Goal: Task Accomplishment & Management: Use online tool/utility

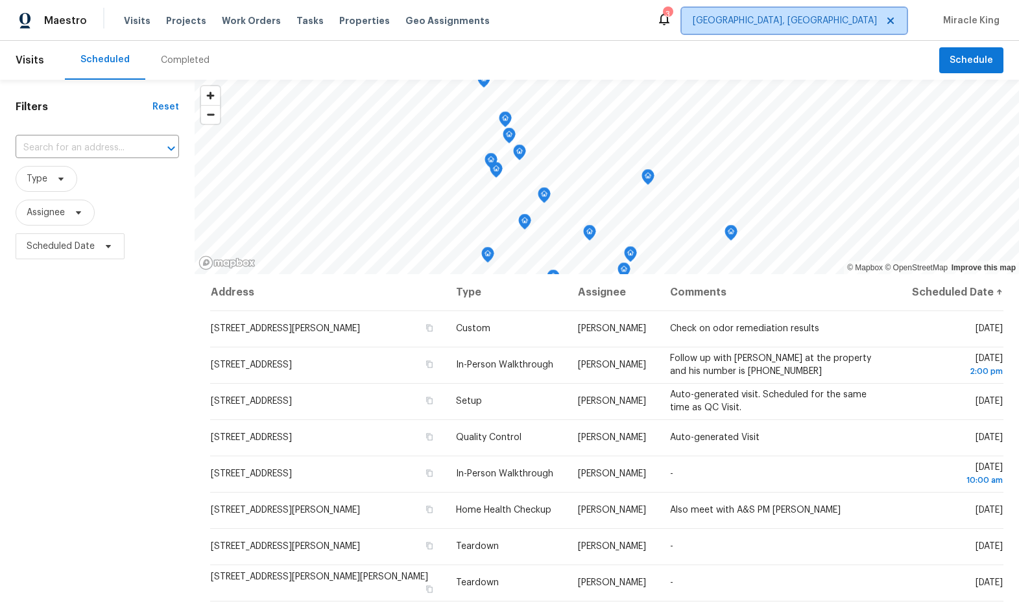
click at [849, 31] on span "[GEOGRAPHIC_DATA], [GEOGRAPHIC_DATA]" at bounding box center [794, 21] width 225 height 26
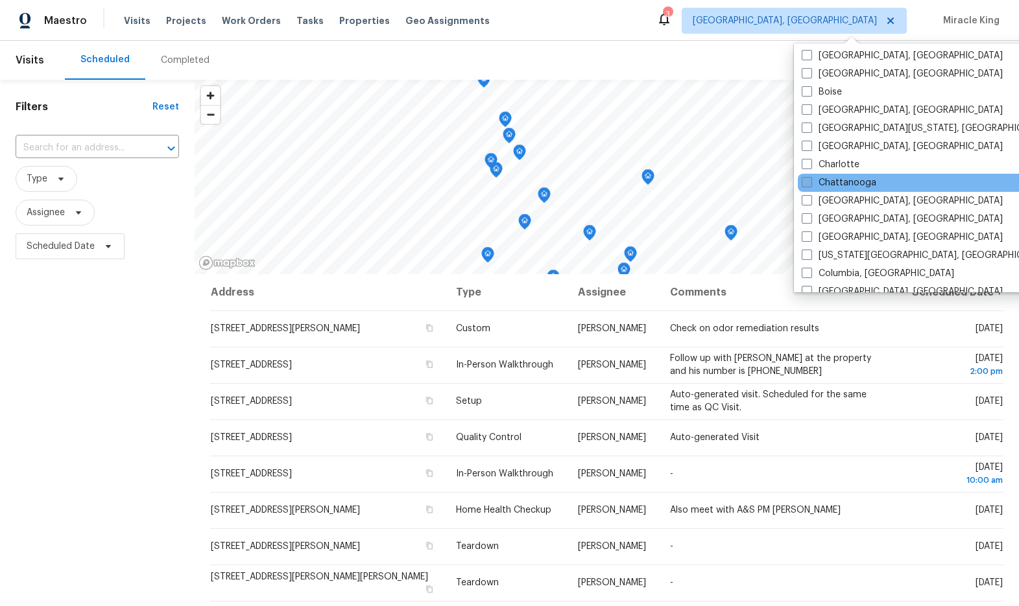
click at [849, 184] on label "Chattanooga" at bounding box center [838, 182] width 75 height 13
click at [810, 184] on input "Chattanooga" at bounding box center [805, 180] width 8 height 8
checkbox input "true"
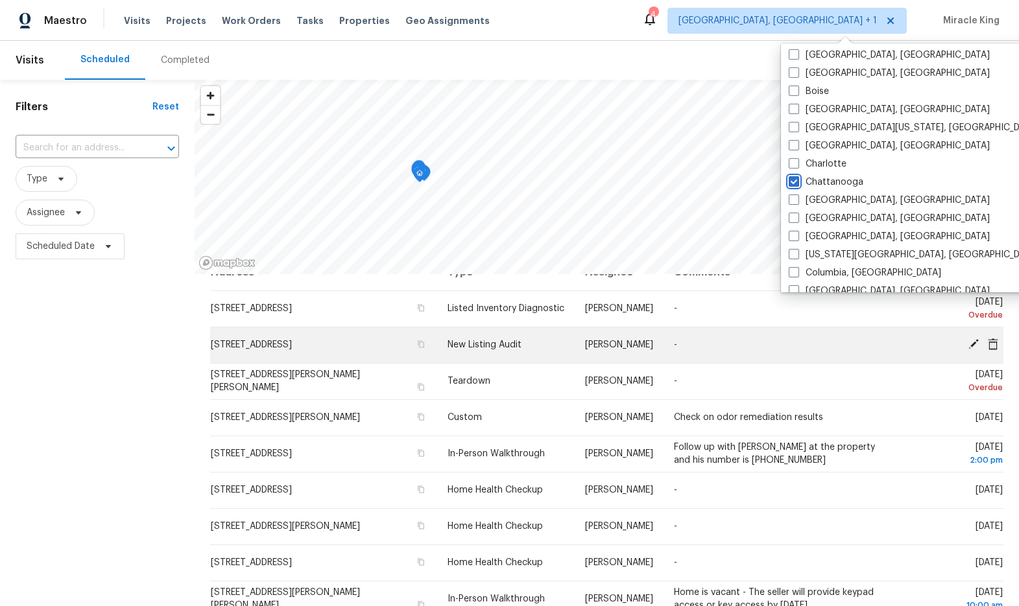
scroll to position [21, 0]
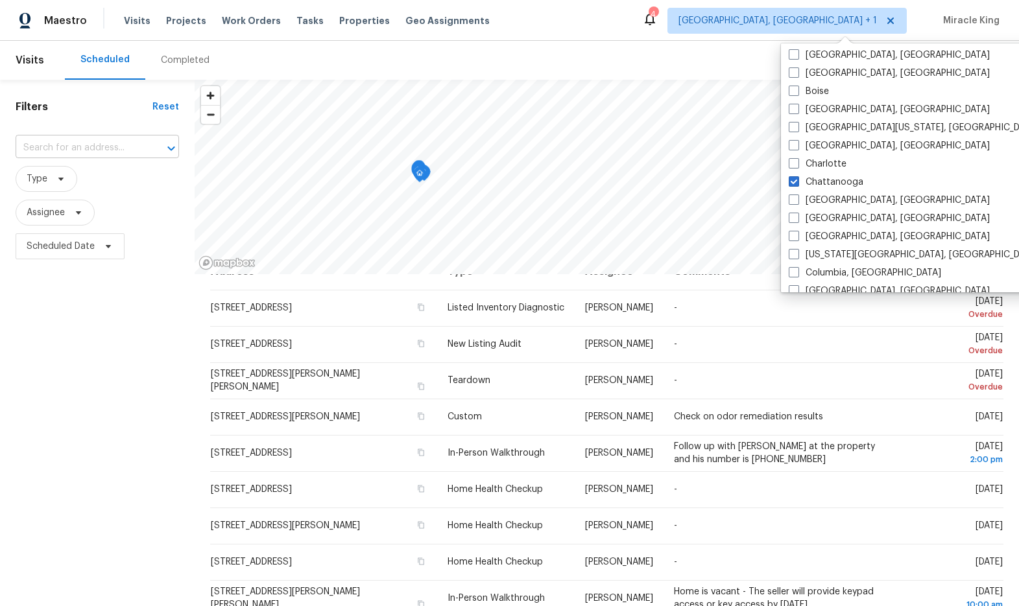
click at [113, 145] on input "text" at bounding box center [79, 148] width 127 height 20
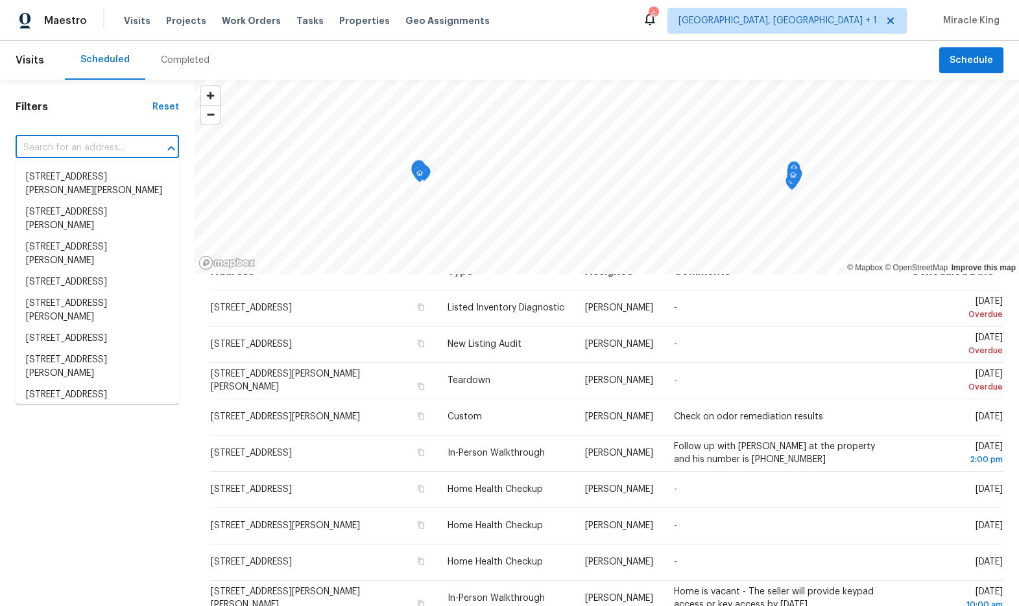
paste input "[STREET_ADDRESS]"
type input "[STREET_ADDRESS]"
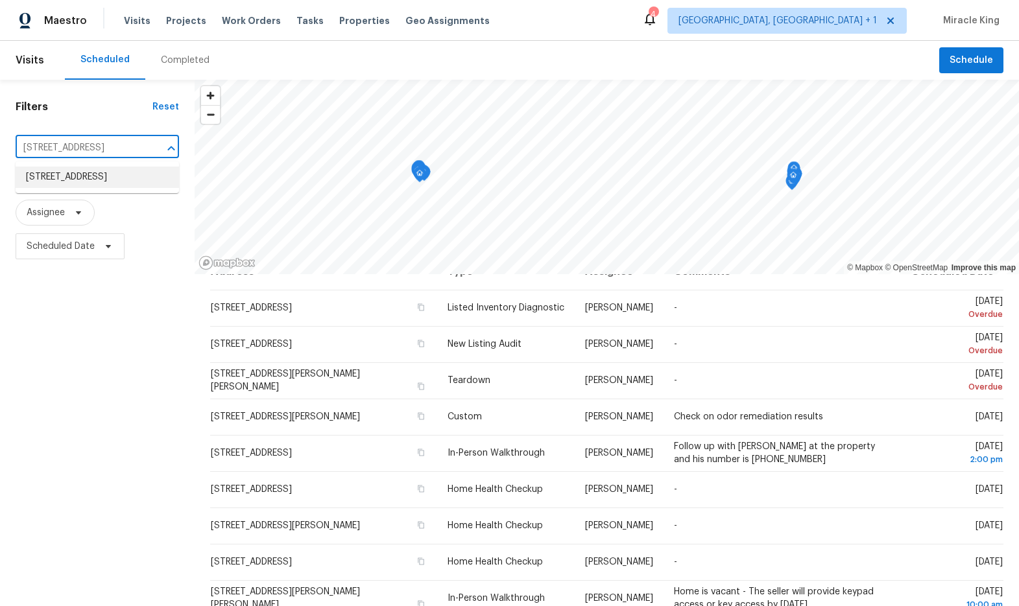
click at [117, 187] on li "[STREET_ADDRESS]" at bounding box center [97, 177] width 163 height 21
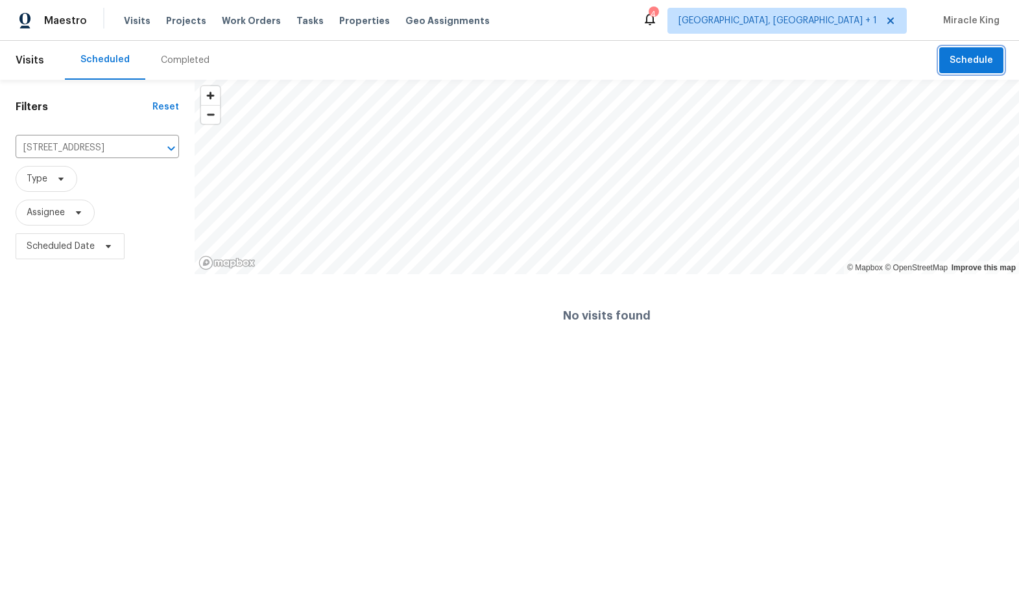
click at [967, 70] on button "Schedule" at bounding box center [971, 60] width 64 height 27
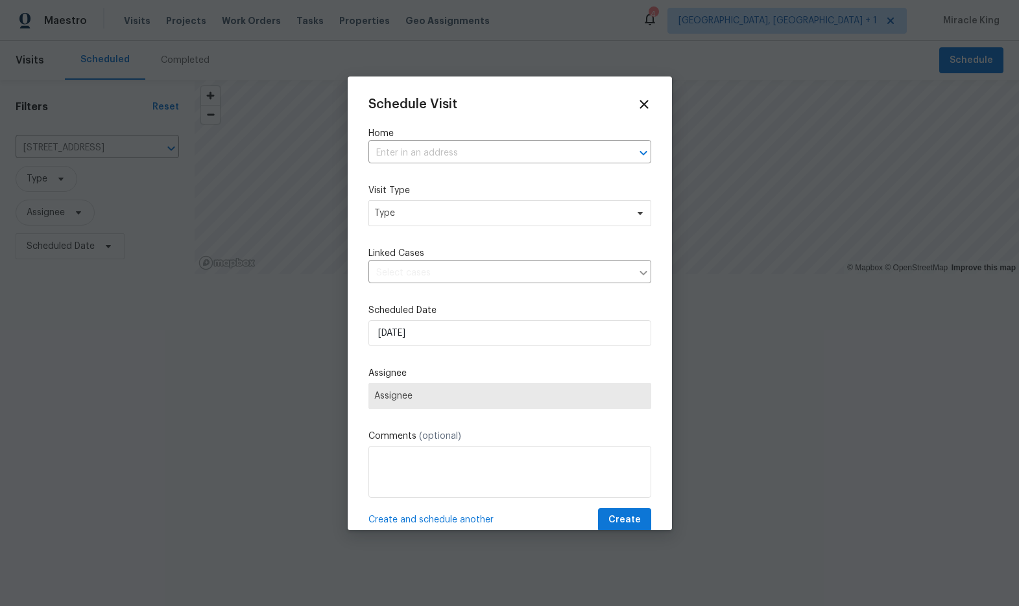
click at [557, 136] on label "Home" at bounding box center [509, 133] width 283 height 13
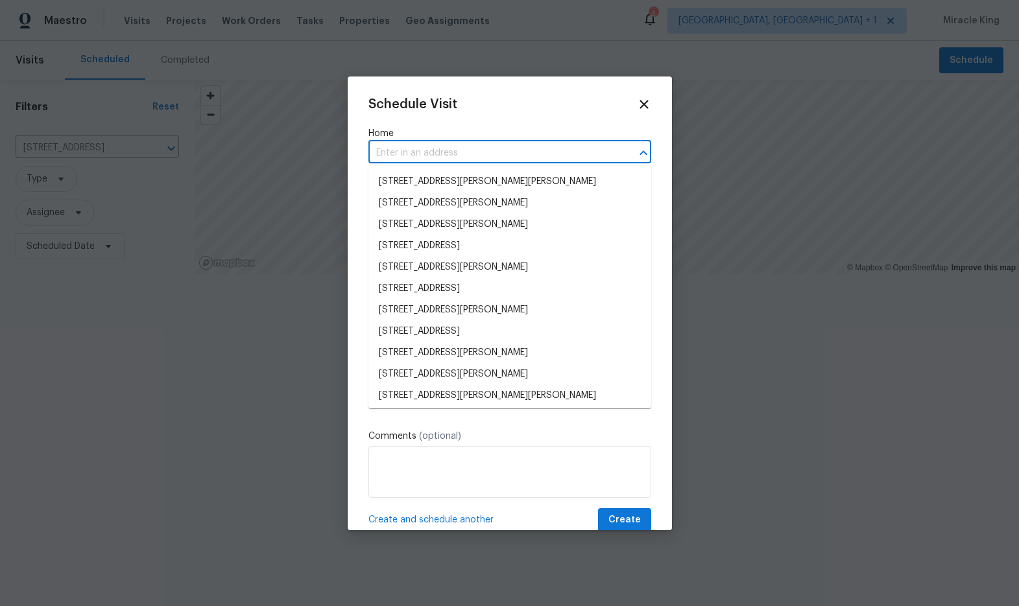
click at [556, 148] on input "text" at bounding box center [491, 153] width 246 height 20
paste input "[STREET_ADDRESS]"
type input "[STREET_ADDRESS]"
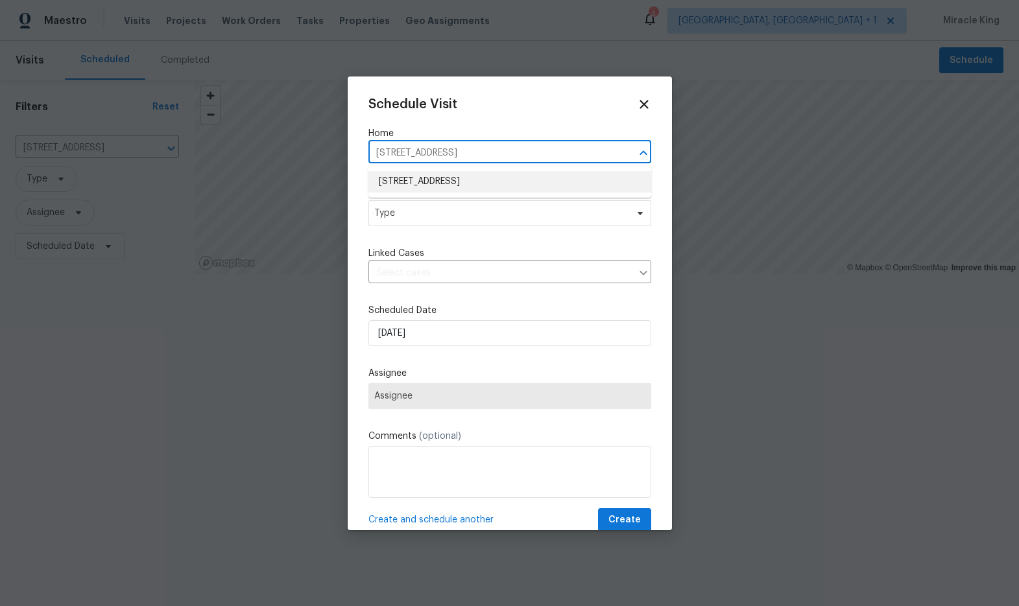
click at [522, 184] on li "[STREET_ADDRESS]" at bounding box center [509, 181] width 283 height 21
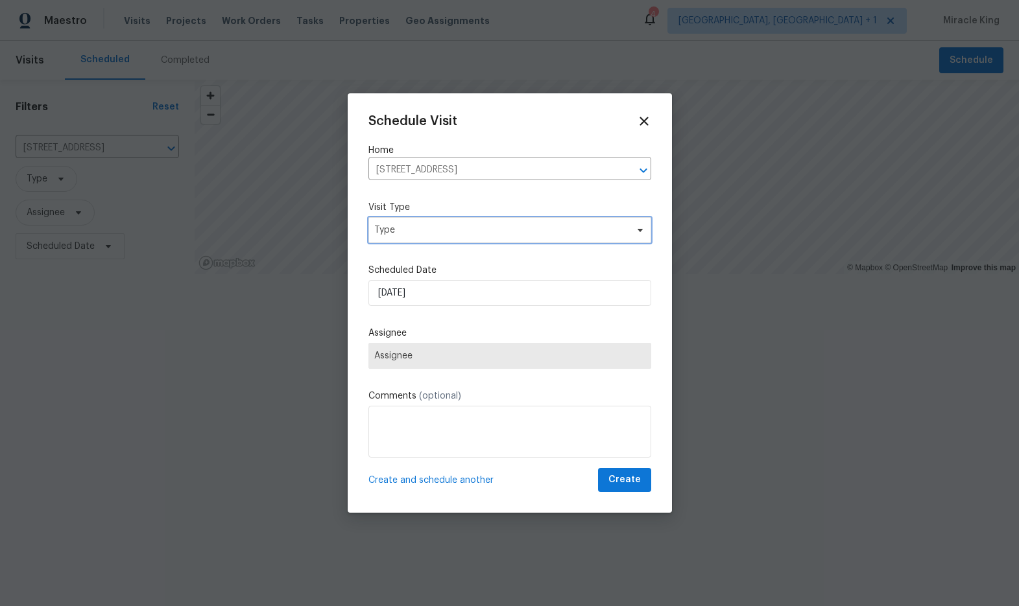
click at [489, 217] on span "Type" at bounding box center [509, 230] width 283 height 26
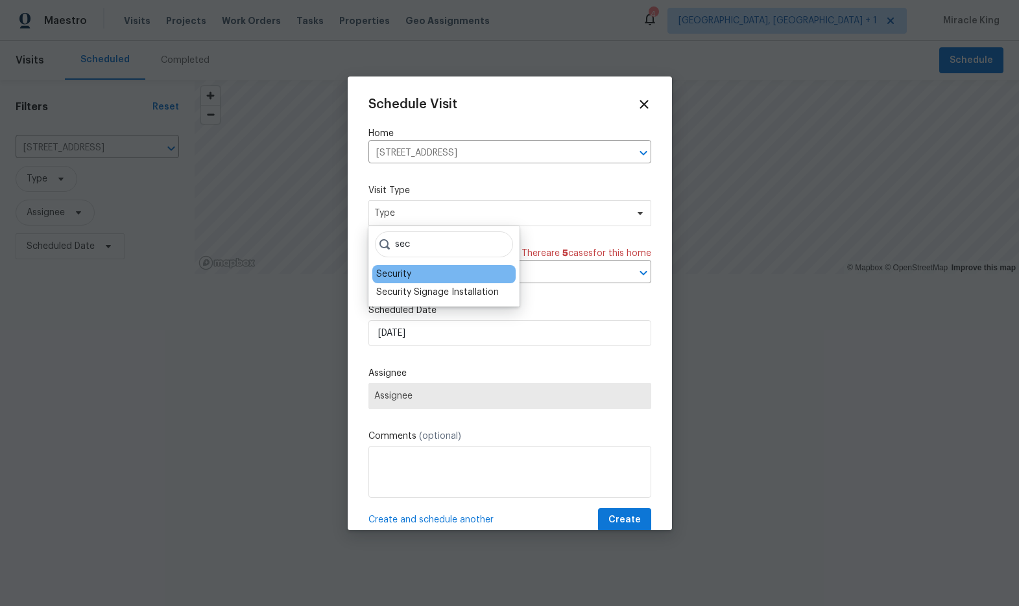
type input "sec"
click at [447, 278] on div "Security" at bounding box center [443, 274] width 143 height 18
click at [438, 276] on div "Security" at bounding box center [443, 274] width 143 height 18
click at [405, 276] on div "Security" at bounding box center [393, 274] width 35 height 13
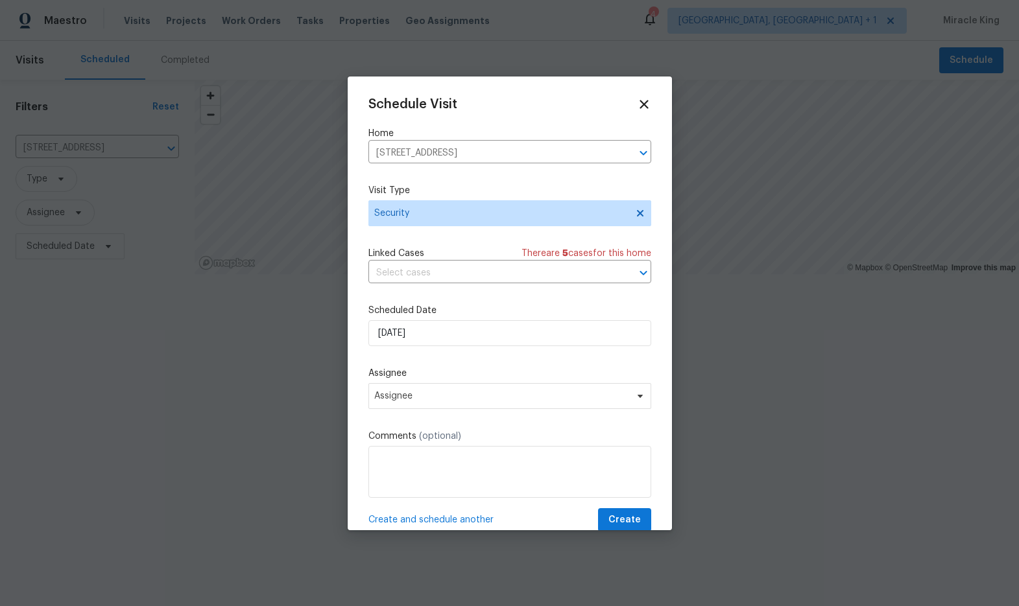
click at [431, 383] on div "Assignee Assignee" at bounding box center [509, 388] width 283 height 42
click at [411, 390] on span "Assignee" at bounding box center [509, 396] width 283 height 26
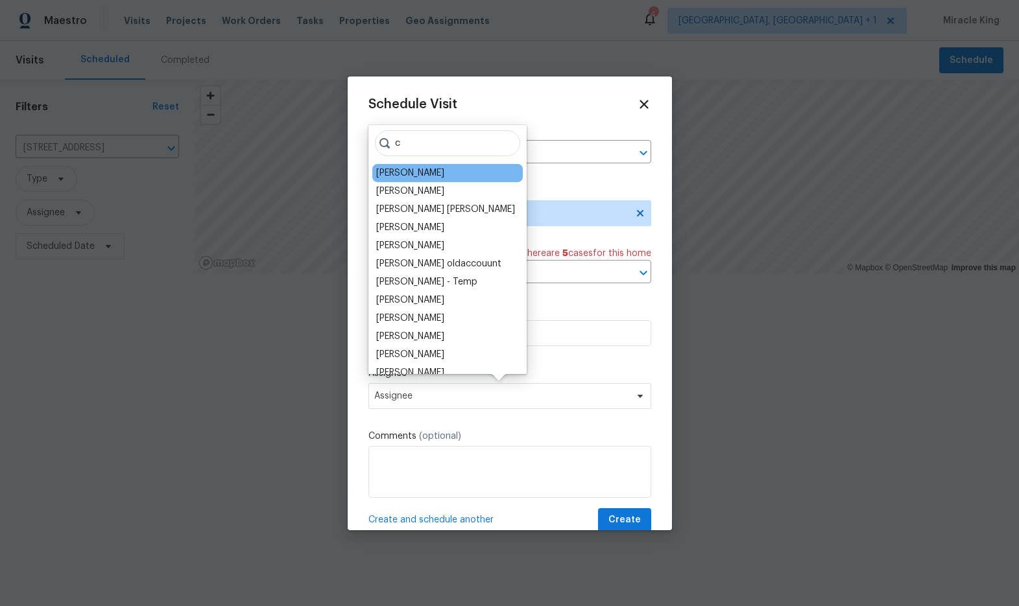
type input "c"
click at [431, 172] on div "[PERSON_NAME]" at bounding box center [447, 173] width 150 height 18
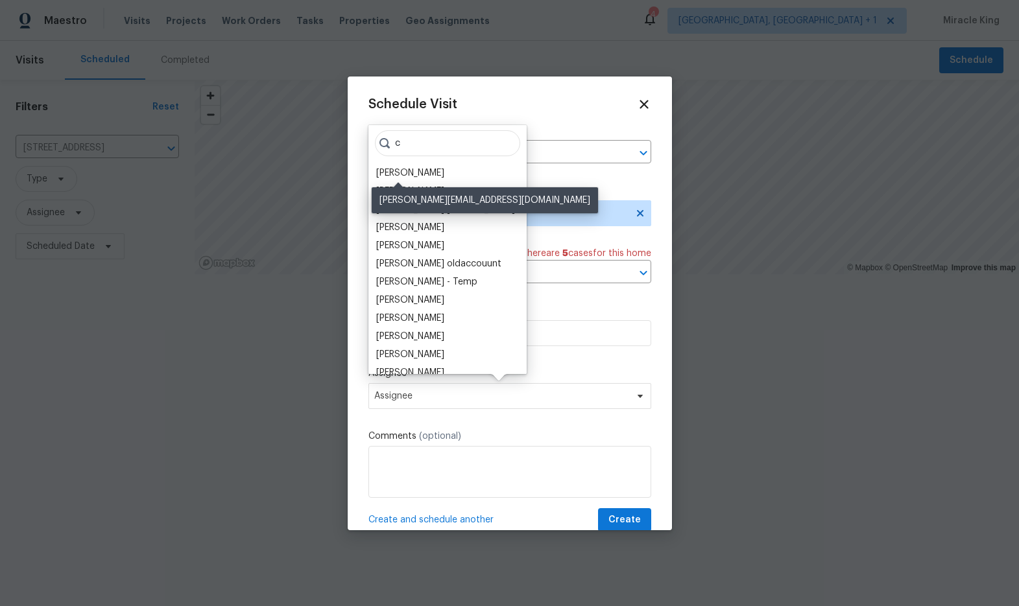
click at [411, 173] on div "[PERSON_NAME]" at bounding box center [410, 173] width 68 height 13
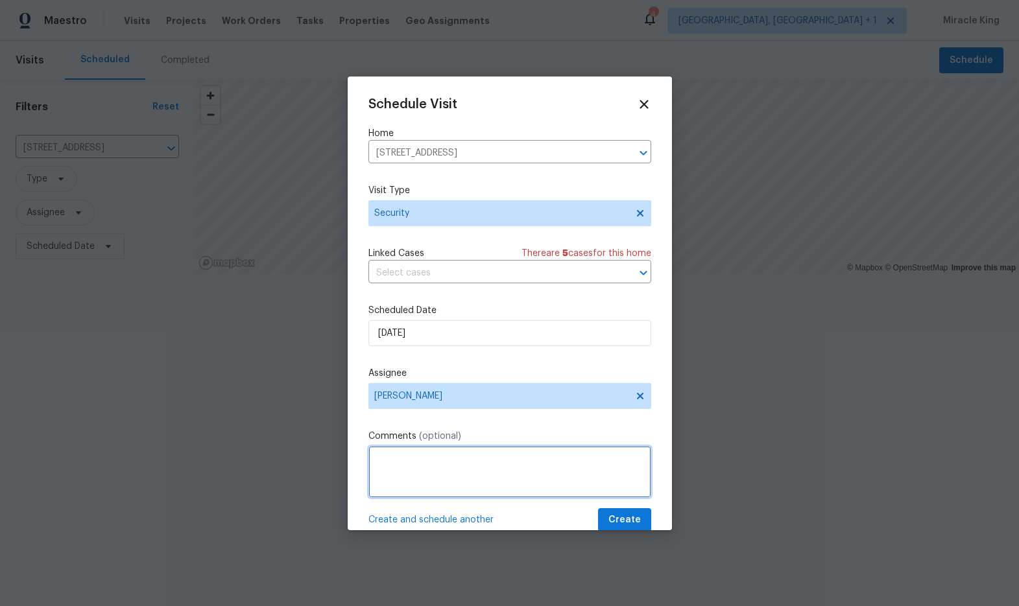
click at [397, 474] on textarea at bounding box center [509, 472] width 283 height 52
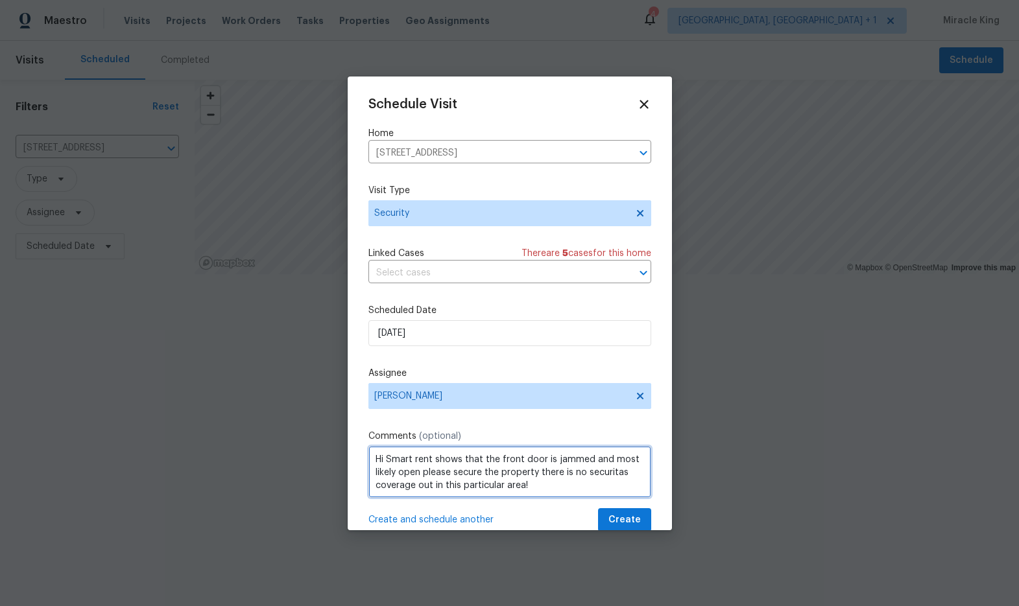
scroll to position [23, 0]
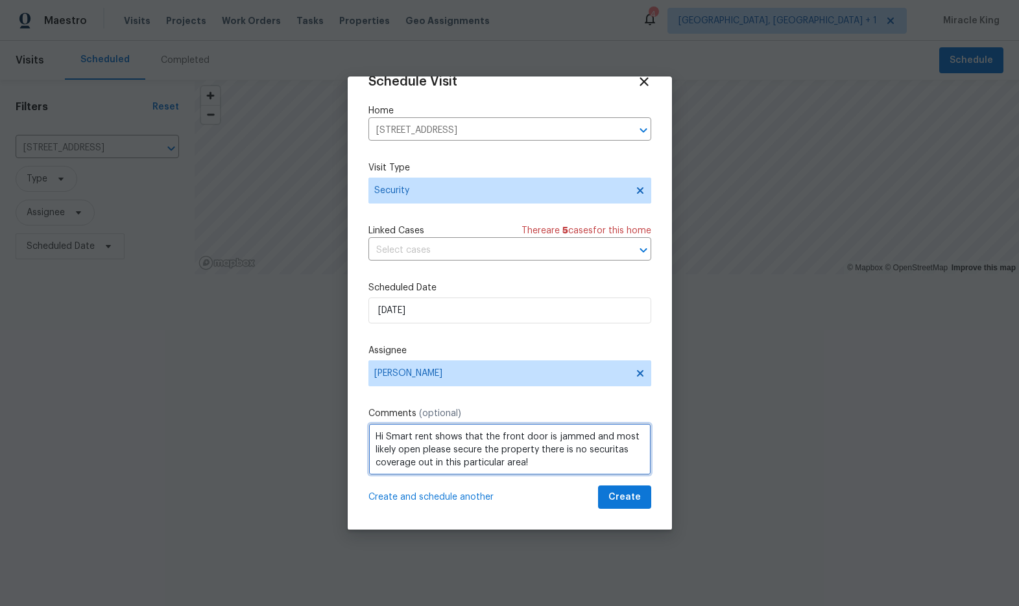
type textarea "Hi Smart rent shows that the front door is jammed and most likely open please s…"
click at [630, 500] on span "Create" at bounding box center [624, 498] width 32 height 16
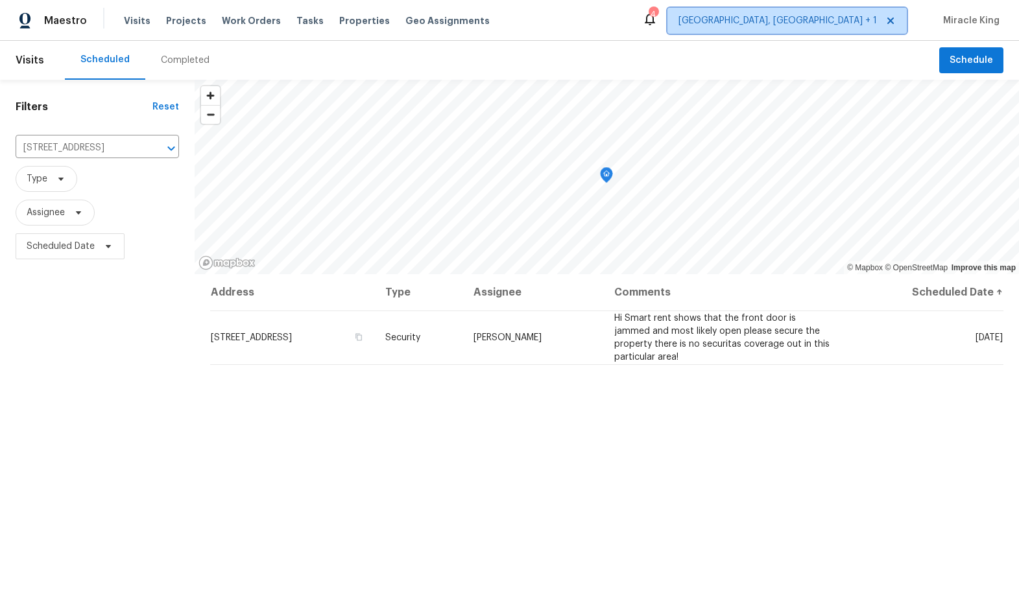
click at [867, 29] on span "[GEOGRAPHIC_DATA], [GEOGRAPHIC_DATA] + 1" at bounding box center [786, 21] width 239 height 26
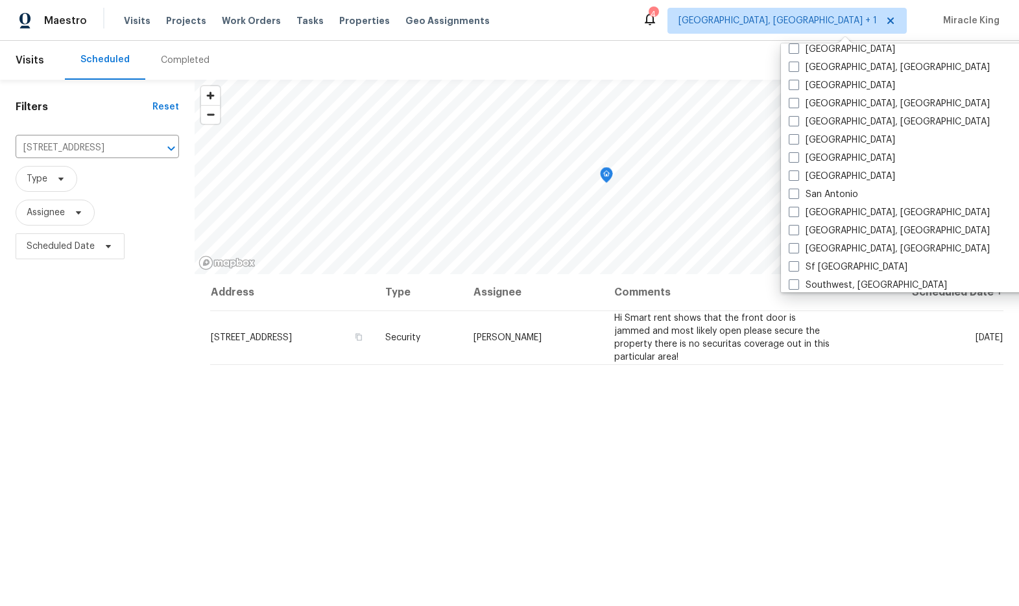
scroll to position [778, 0]
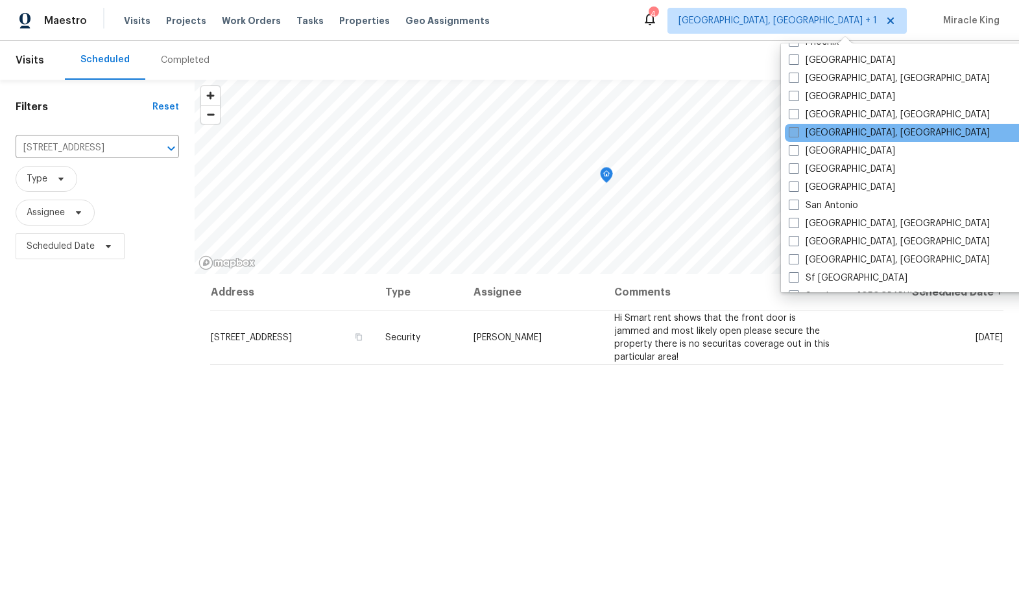
click at [814, 133] on label "[GEOGRAPHIC_DATA], [GEOGRAPHIC_DATA]" at bounding box center [888, 132] width 201 height 13
click at [797, 133] on input "[GEOGRAPHIC_DATA], [GEOGRAPHIC_DATA]" at bounding box center [792, 130] width 8 height 8
checkbox input "true"
click at [388, 67] on div "Scheduled Completed" at bounding box center [502, 60] width 874 height 39
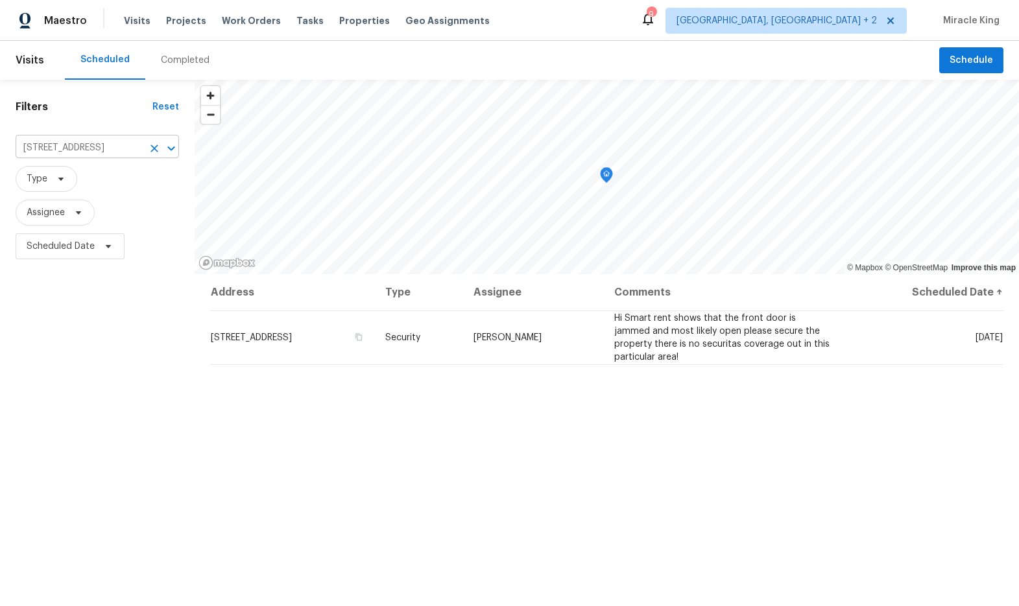
click at [158, 148] on icon "Clear" at bounding box center [154, 148] width 13 height 13
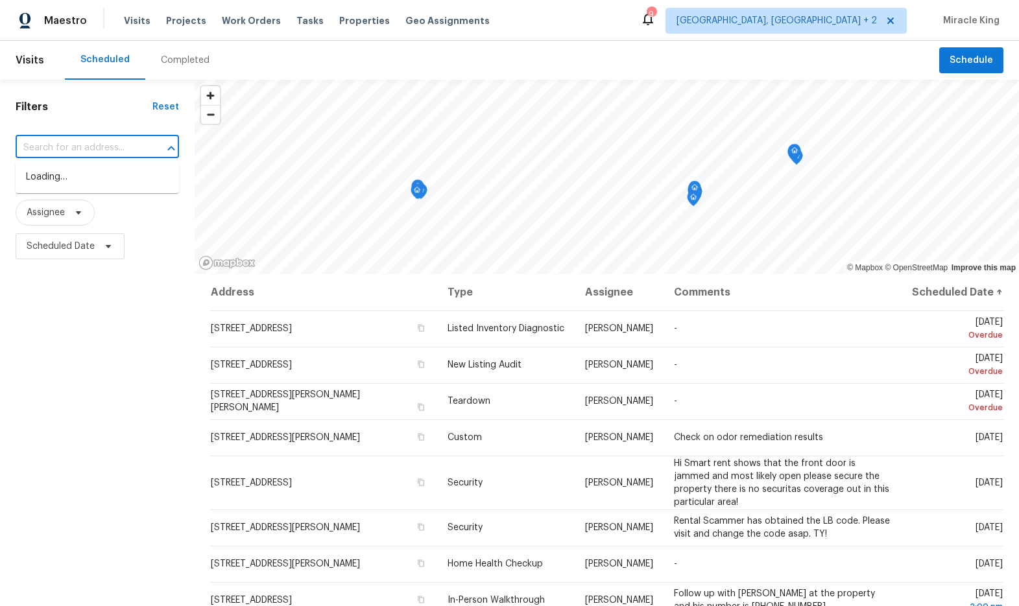
click at [87, 145] on input "text" at bounding box center [79, 148] width 127 height 20
paste input "[STREET_ADDRESS]"
type input "[STREET_ADDRESS]"
click at [112, 177] on li "[STREET_ADDRESS]" at bounding box center [97, 177] width 163 height 21
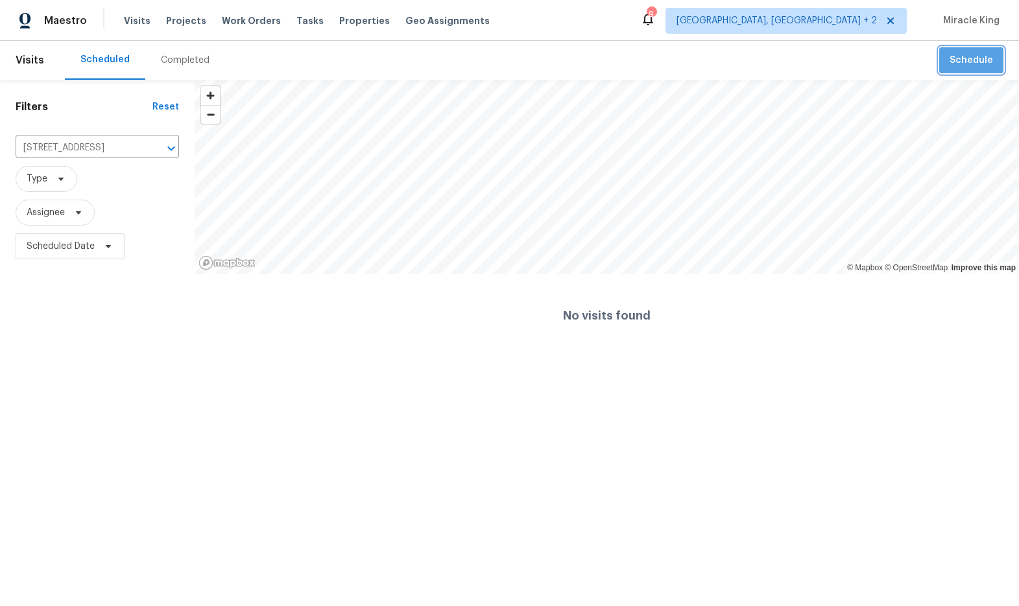
click at [976, 56] on span "Schedule" at bounding box center [970, 61] width 43 height 16
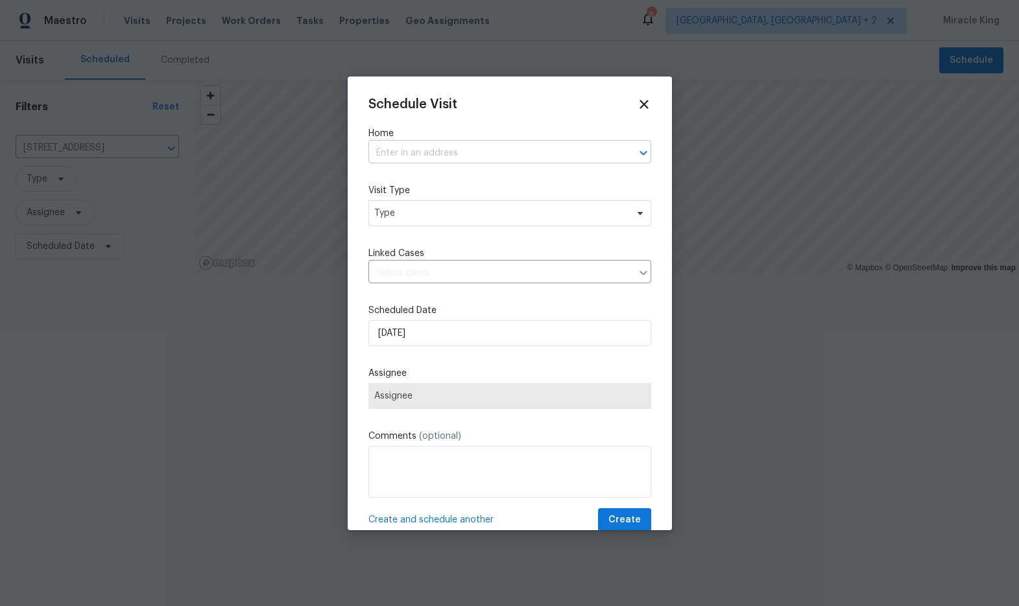
click at [416, 143] on input "text" at bounding box center [491, 153] width 246 height 20
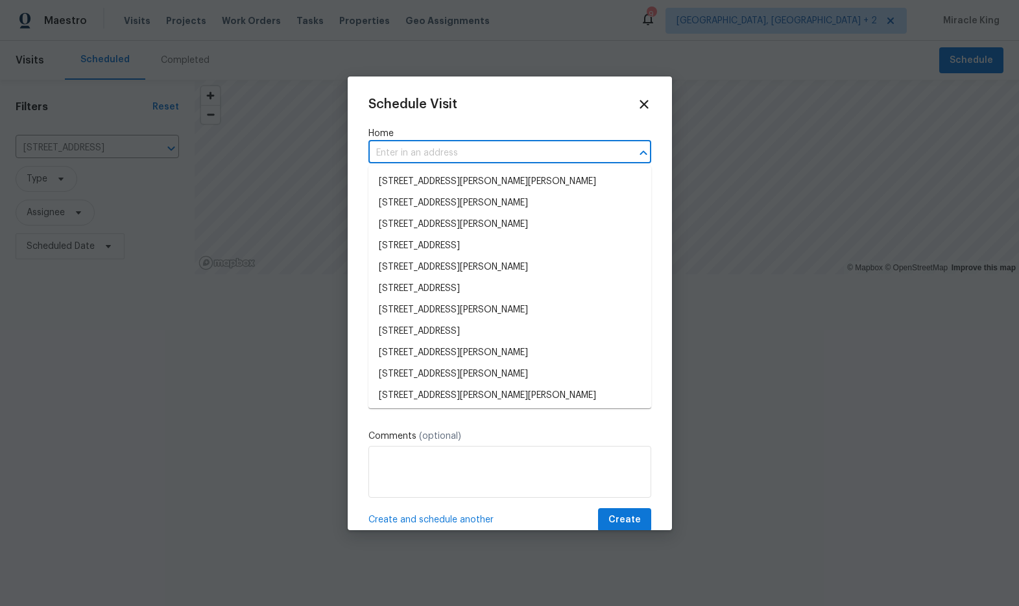
paste input "[STREET_ADDRESS]"
type input "[STREET_ADDRESS]"
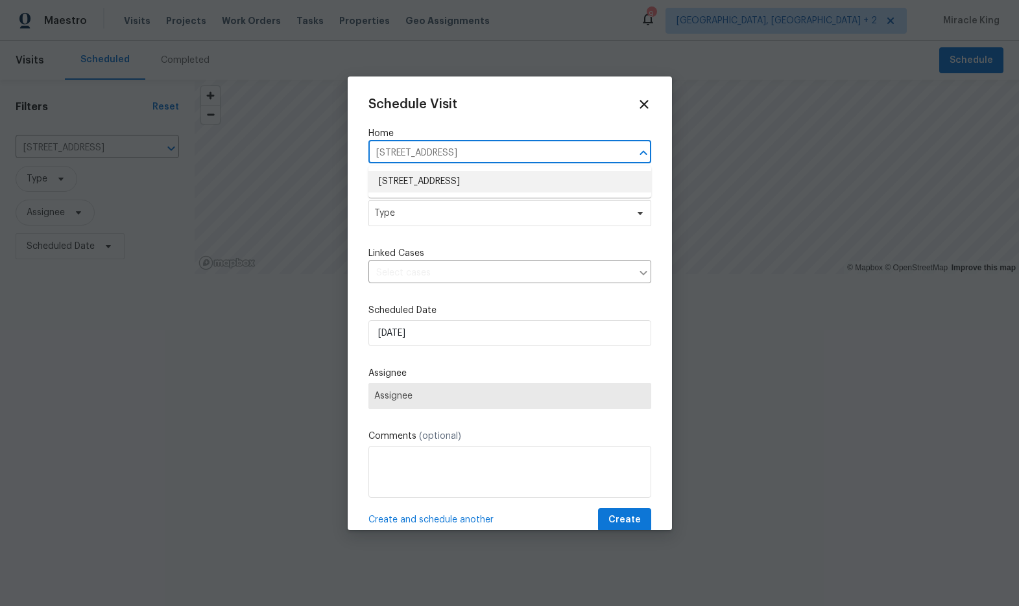
click at [431, 181] on li "[STREET_ADDRESS]" at bounding box center [509, 181] width 283 height 21
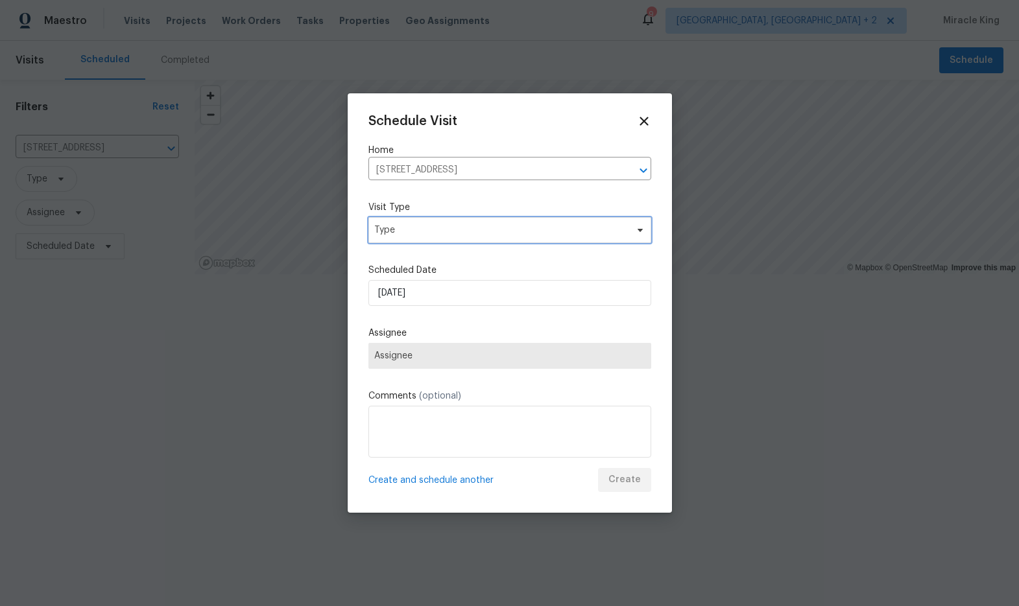
click at [427, 217] on span "Type" at bounding box center [509, 230] width 283 height 26
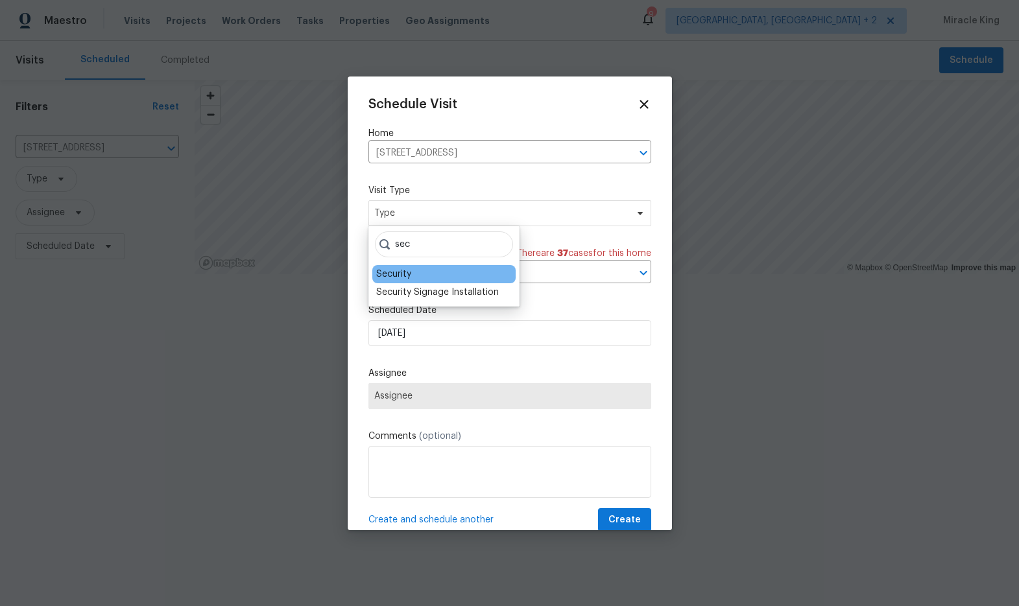
type input "sec"
click at [409, 278] on div "Security" at bounding box center [393, 274] width 35 height 13
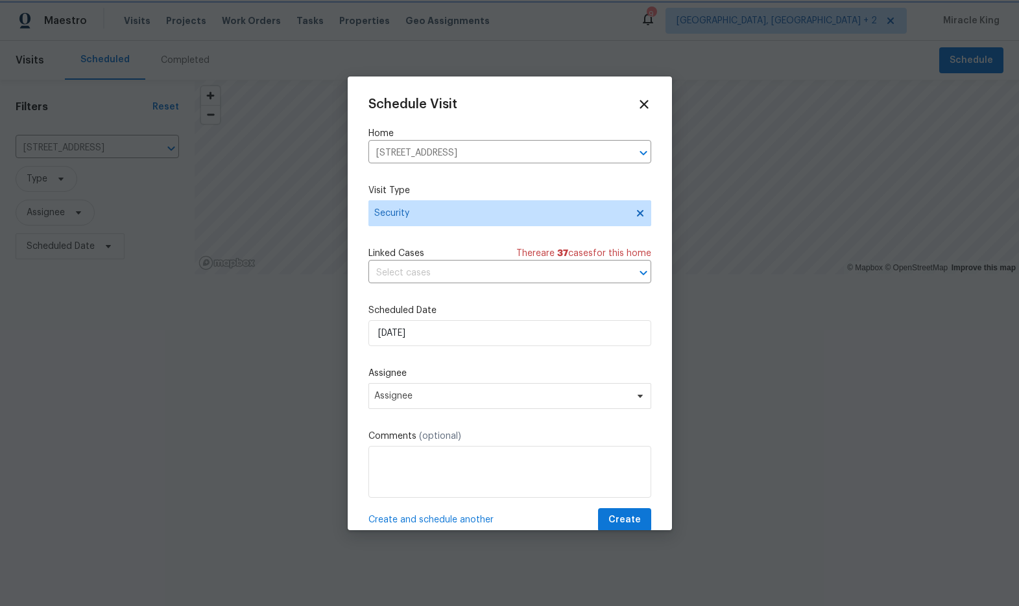
scroll to position [23, 0]
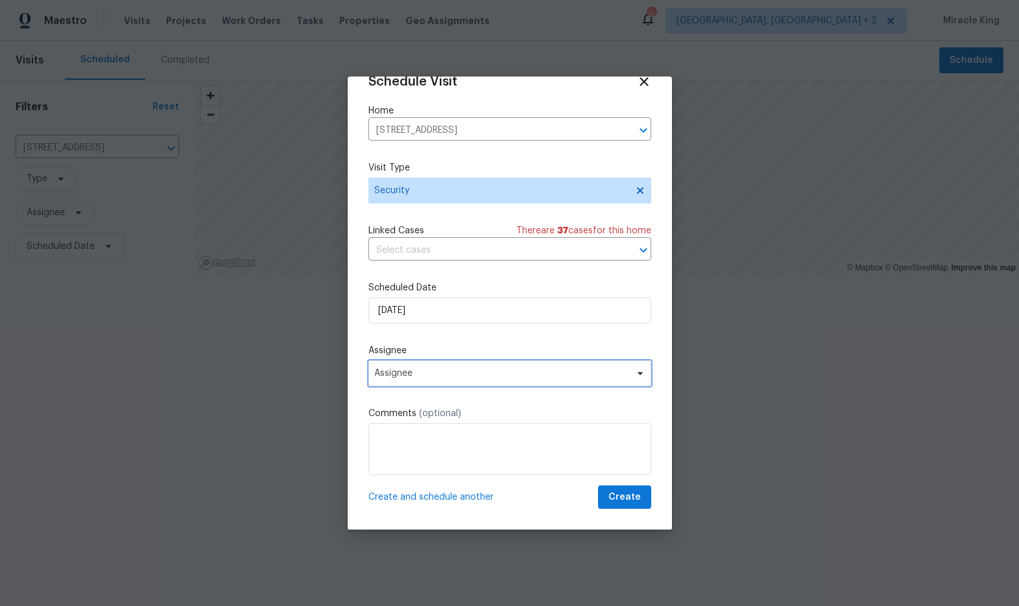
click at [506, 378] on span "Assignee" at bounding box center [501, 373] width 254 height 10
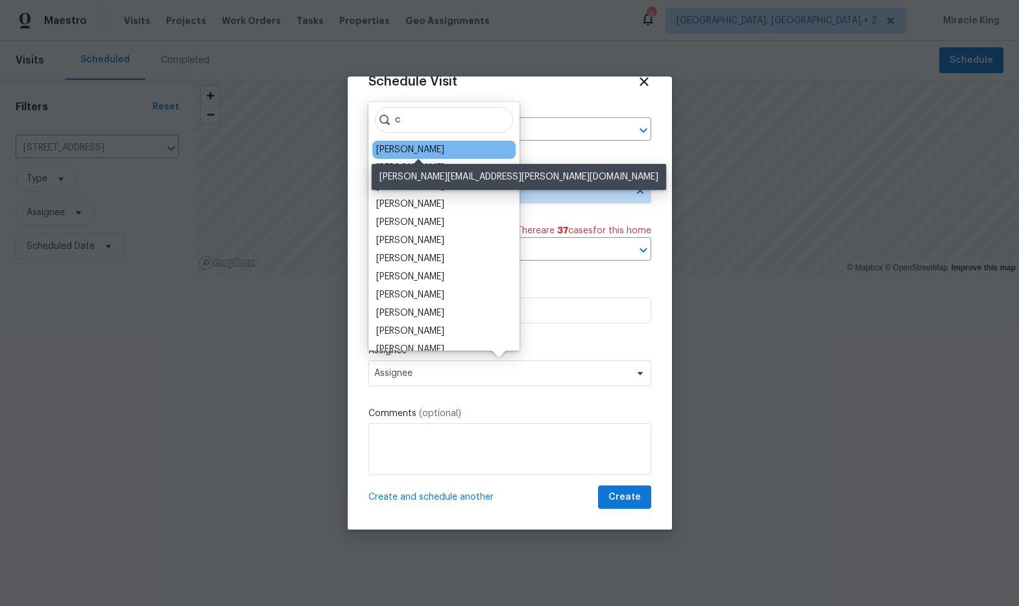
type input "c"
click at [444, 151] on div "[PERSON_NAME]" at bounding box center [410, 149] width 68 height 13
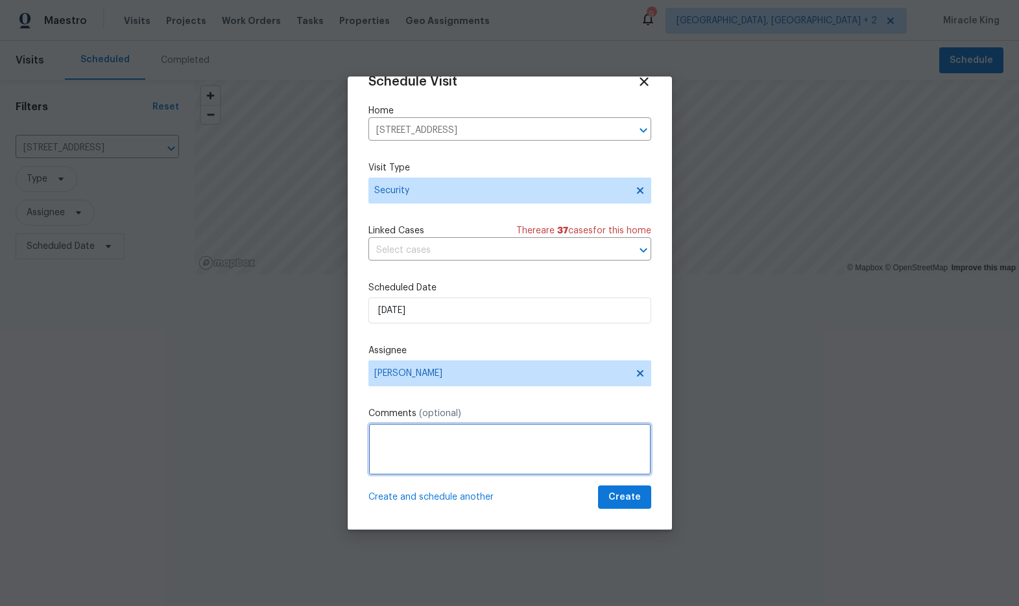
click at [455, 440] on textarea at bounding box center [509, 449] width 283 height 52
click at [393, 438] on textarea "Hi, we received an alert from Smart Rent stating the lock" at bounding box center [509, 449] width 283 height 52
drag, startPoint x: 443, startPoint y: 437, endPoint x: 634, endPoint y: 436, distance: 190.6
click at [634, 436] on textarea "Hi, we received an alert from Smart Rent stating the lock" at bounding box center [509, 449] width 283 height 52
type textarea "Hi, we received a report stating that back door was left open and unsecured ple…"
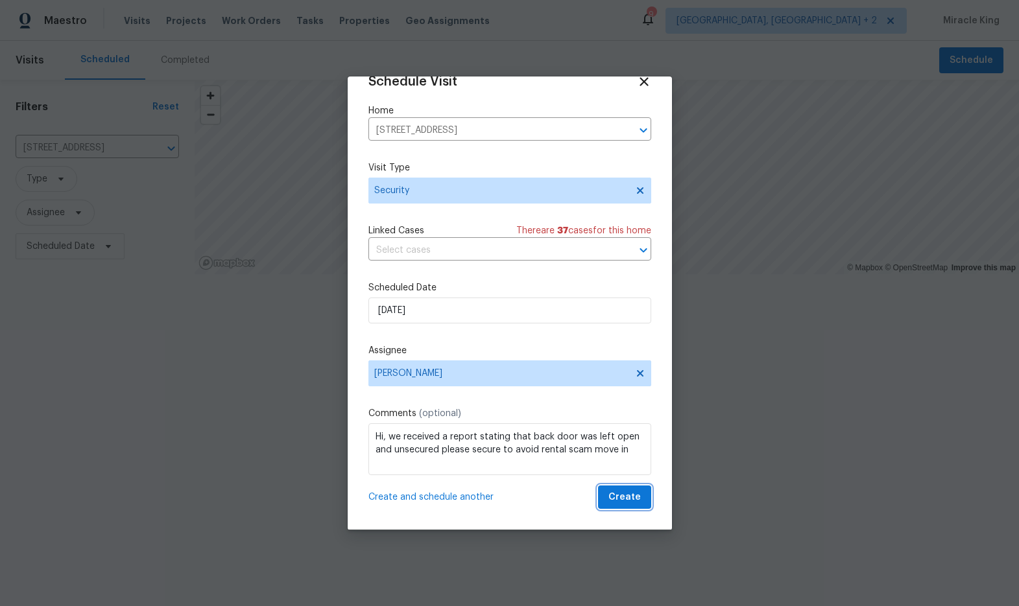
click at [620, 495] on span "Create" at bounding box center [624, 498] width 32 height 16
